Goal: Entertainment & Leisure: Consume media (video, audio)

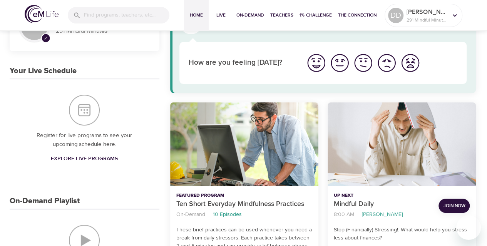
scroll to position [46, 0]
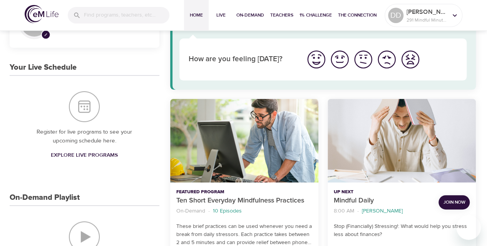
click at [317, 58] on img "I'm feeling great" at bounding box center [316, 59] width 21 height 21
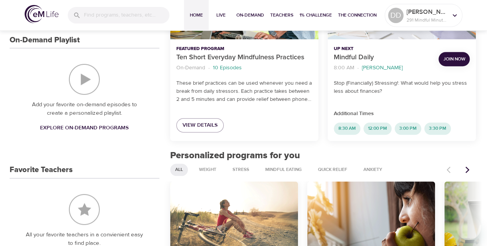
scroll to position [208, 0]
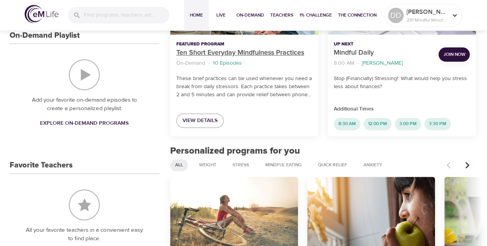
click at [231, 52] on p "Ten Short Everyday Mindfulness Practices" at bounding box center [244, 53] width 136 height 10
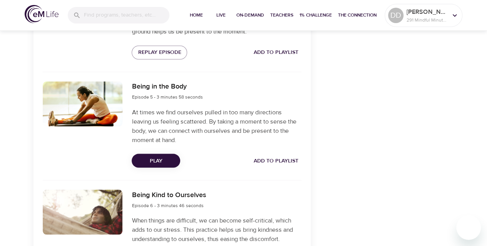
scroll to position [622, 0]
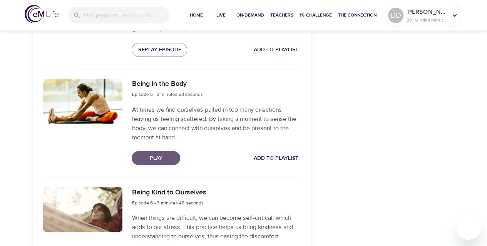
click at [162, 160] on span "Play" at bounding box center [156, 158] width 36 height 10
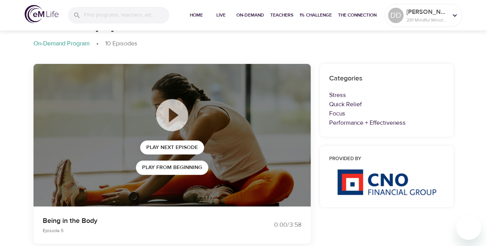
scroll to position [0, 0]
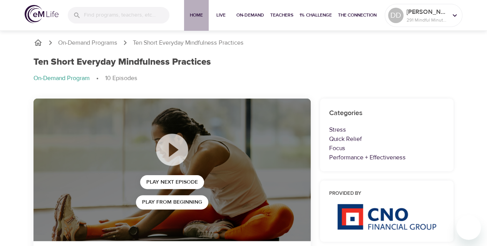
click at [194, 16] on span "Home" at bounding box center [196, 15] width 18 height 8
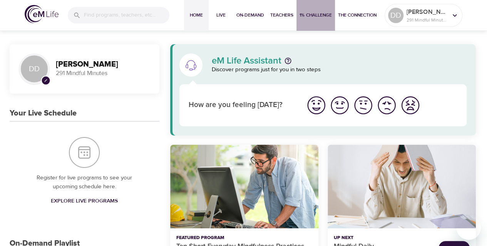
click at [313, 14] on span "1% Challenge" at bounding box center [316, 15] width 32 height 8
